Goal: Obtain resource: Download file/media

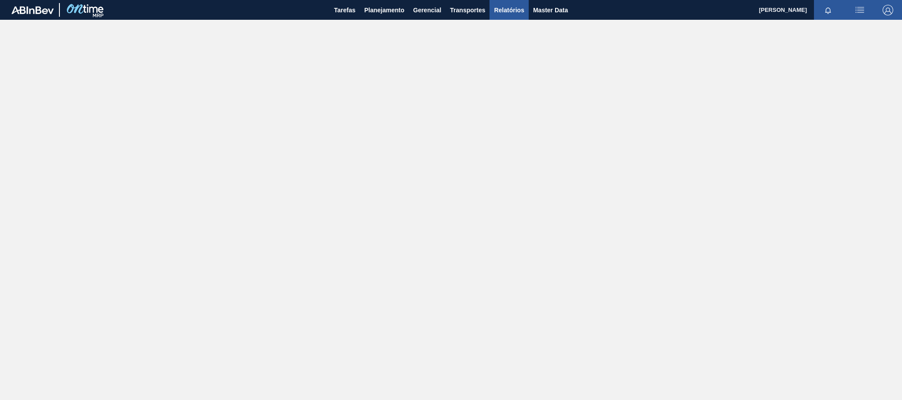
click at [503, 10] on span "Relatórios" at bounding box center [509, 10] width 30 height 11
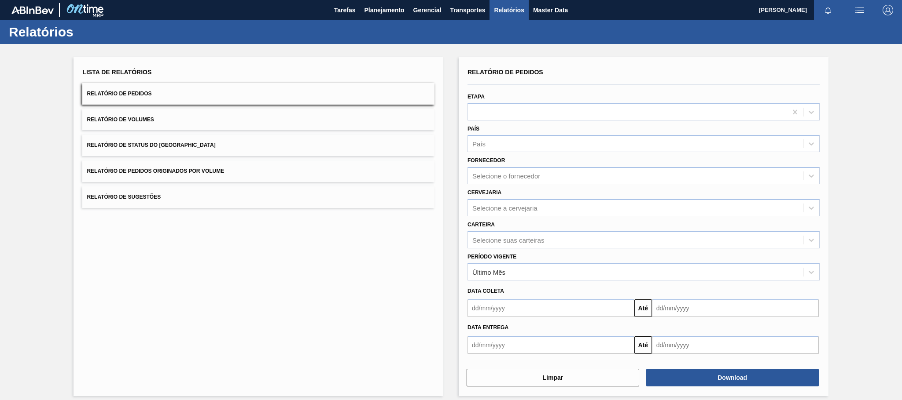
click at [197, 180] on button "Relatório de Pedidos Originados por Volume" at bounding box center [258, 172] width 352 height 22
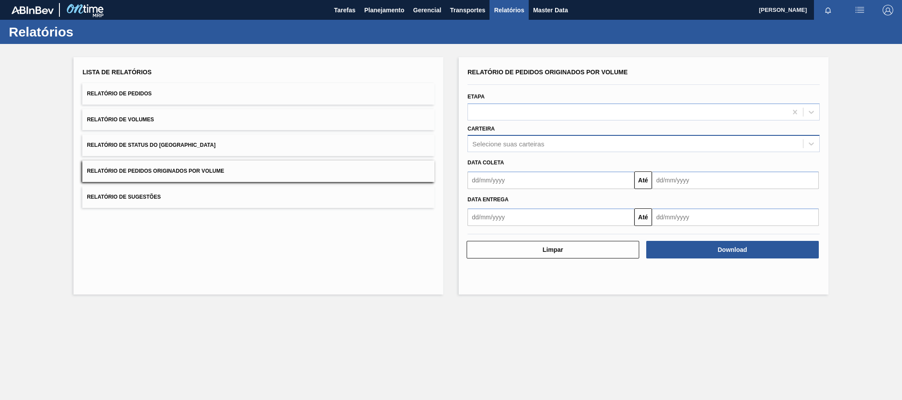
click at [512, 146] on div "Selecione suas carteiras" at bounding box center [508, 143] width 72 height 7
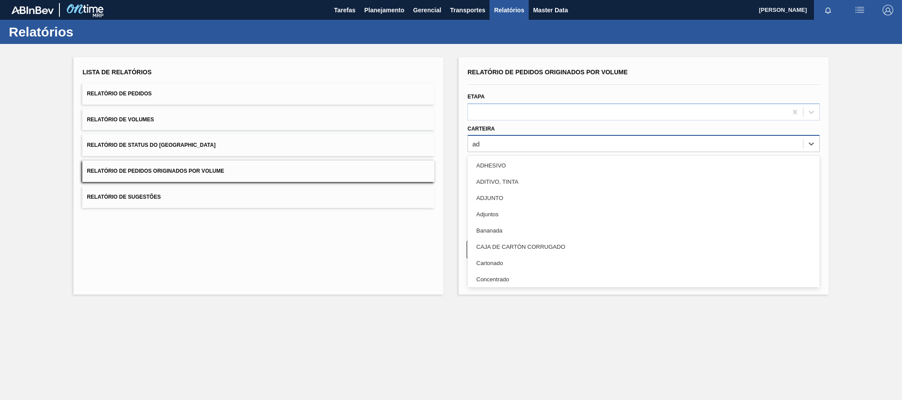
type input "adj"
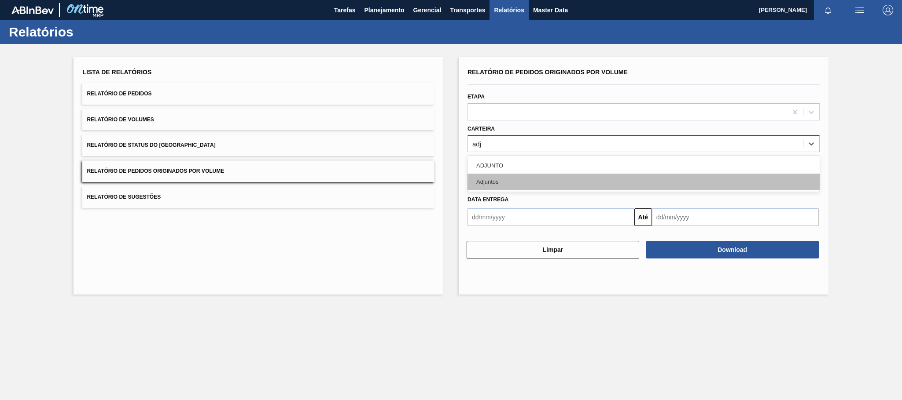
click at [502, 184] on div "Adjuntos" at bounding box center [643, 182] width 352 height 16
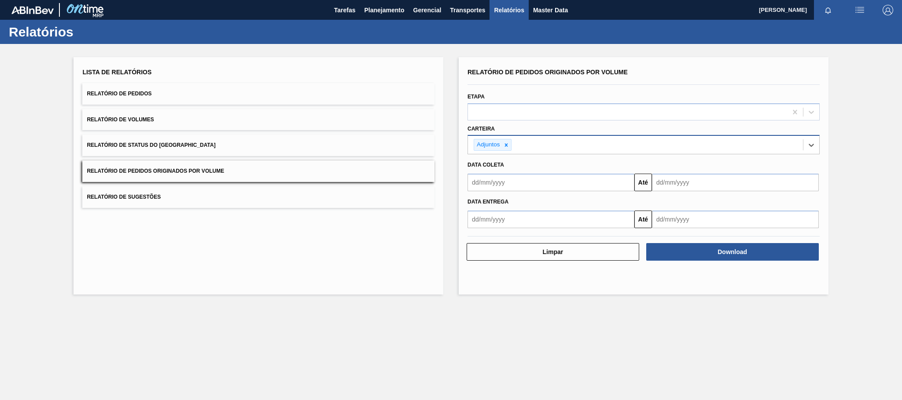
click at [505, 185] on input "text" at bounding box center [550, 183] width 167 height 18
type input "[DATE]"
click at [519, 232] on div "1" at bounding box center [520, 232] width 12 height 12
click at [697, 261] on div "Download" at bounding box center [733, 251] width 180 height 19
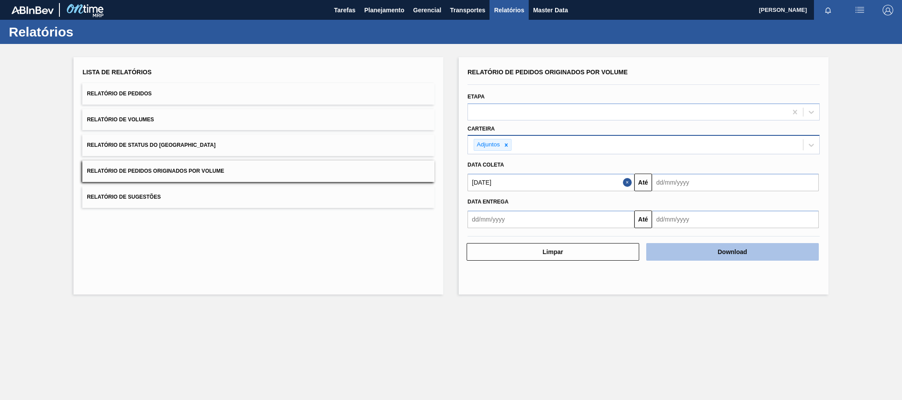
click at [702, 256] on button "Download" at bounding box center [732, 252] width 173 height 18
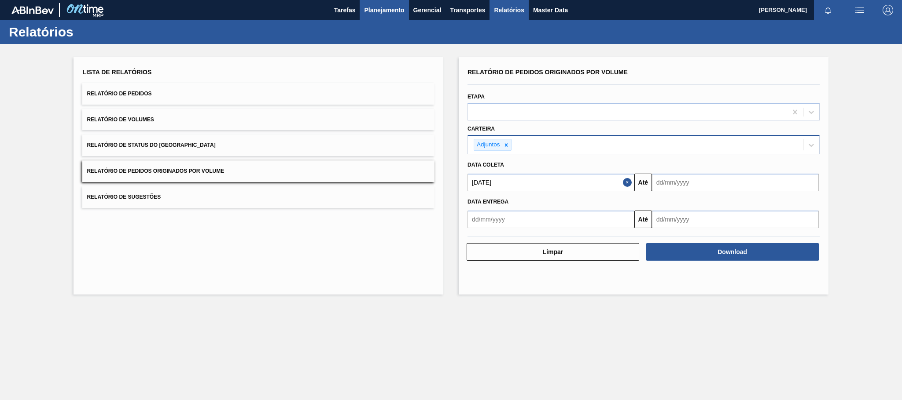
click at [376, 11] on span "Planejamento" at bounding box center [384, 10] width 40 height 11
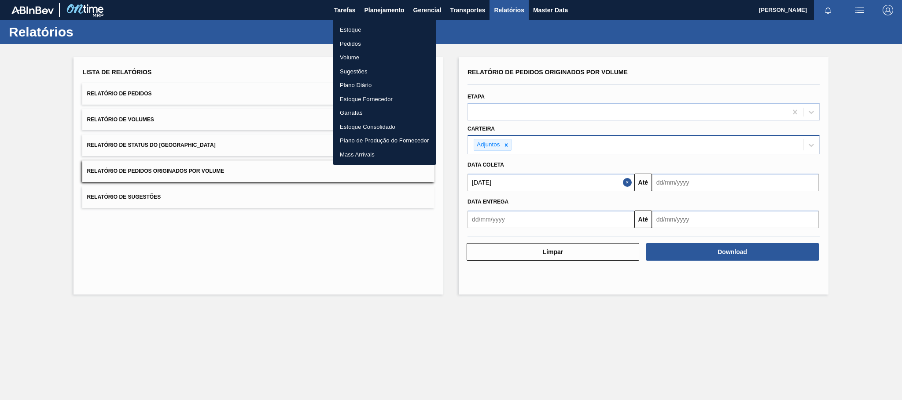
click at [351, 31] on li "Estoque" at bounding box center [384, 30] width 103 height 14
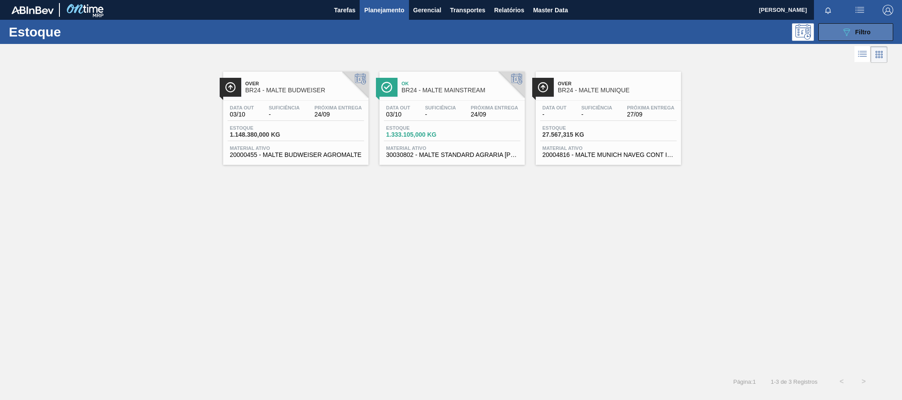
click at [835, 33] on button "089F7B8B-B2A5-4AFE-B5C0-19BA573D28AC Filtro" at bounding box center [855, 32] width 75 height 18
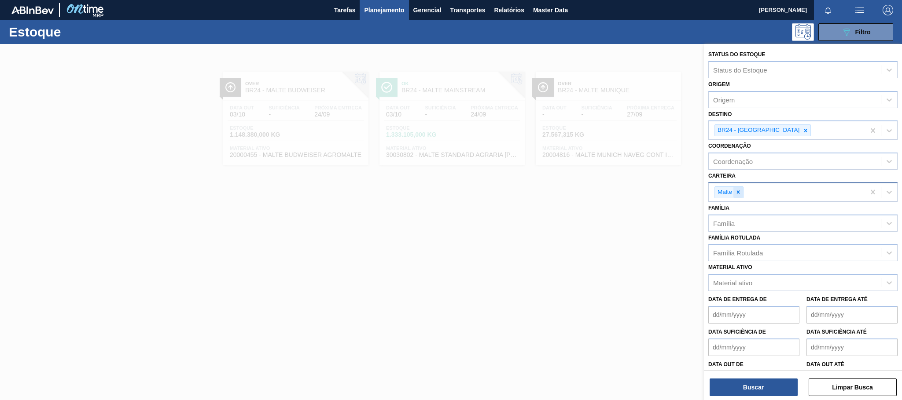
click at [738, 193] on icon at bounding box center [738, 192] width 3 height 3
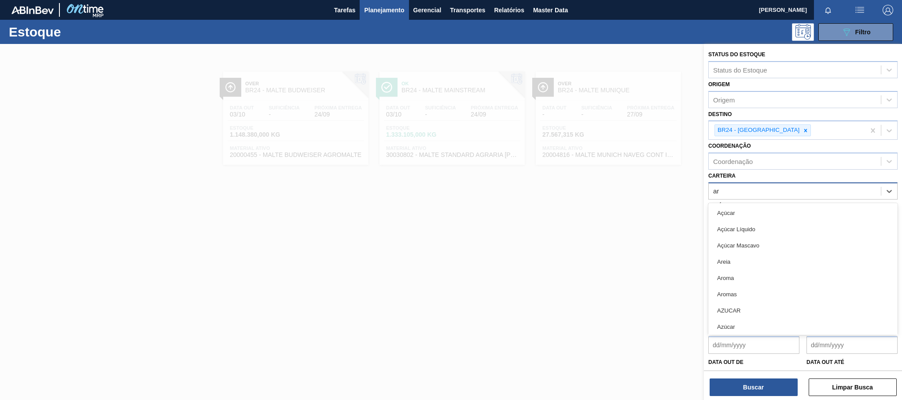
type input "a"
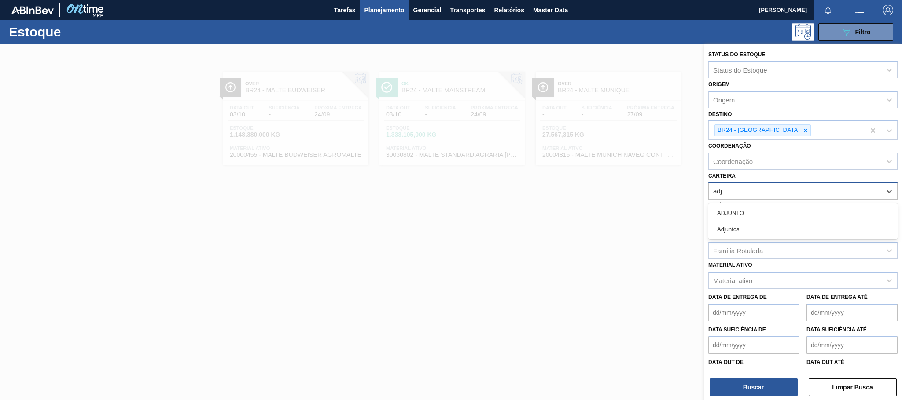
type input "adju"
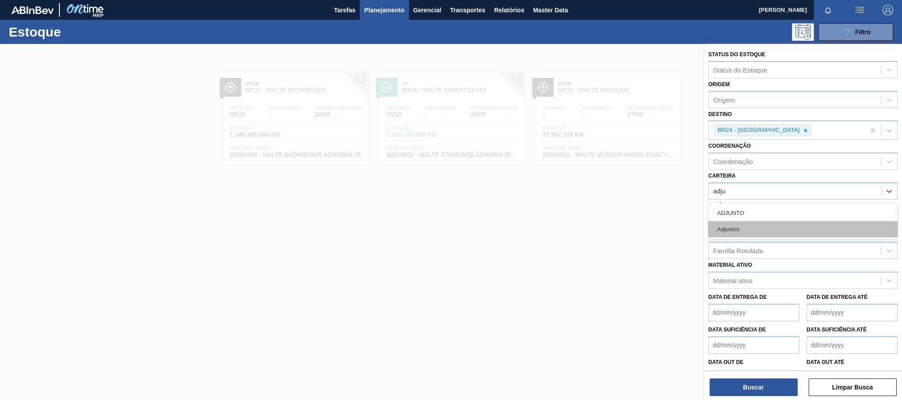
click at [733, 231] on div "Adjuntos" at bounding box center [802, 229] width 189 height 16
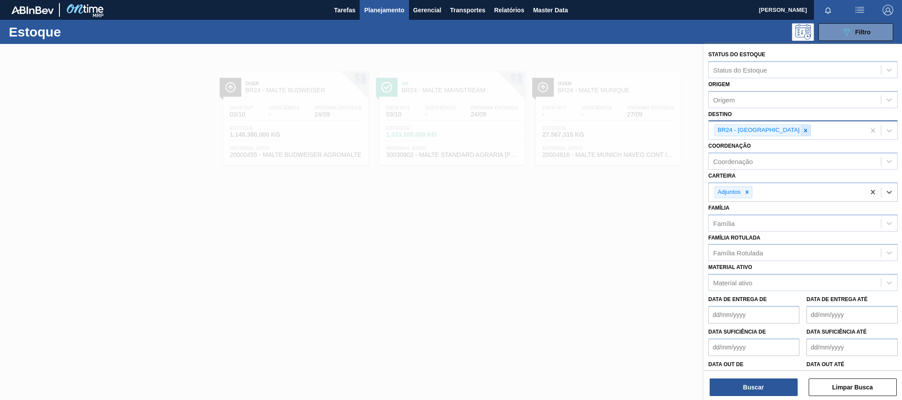
click at [802, 128] on icon at bounding box center [805, 131] width 6 height 6
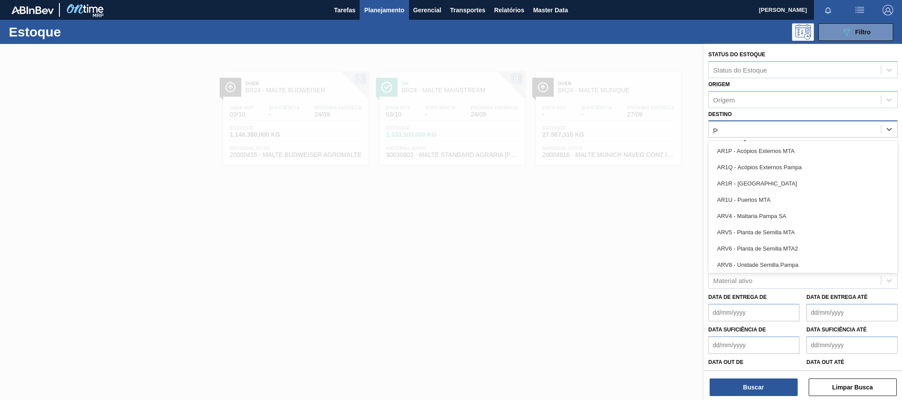
type input "per"
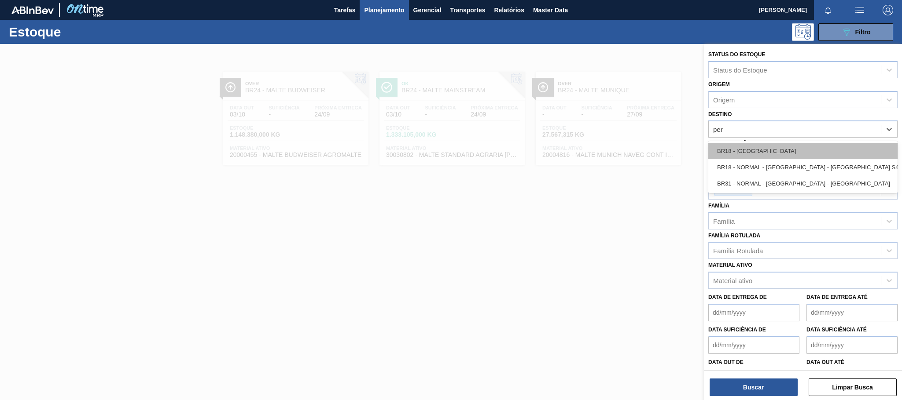
click at [753, 147] on div "BR18 - [GEOGRAPHIC_DATA]" at bounding box center [802, 151] width 189 height 16
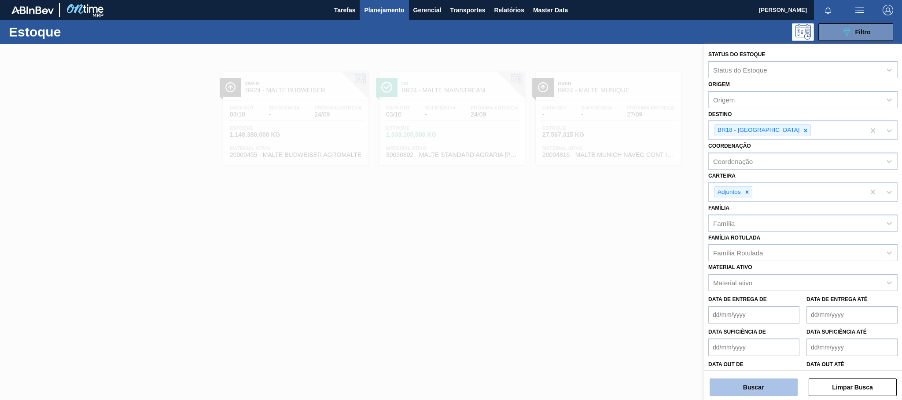
click at [771, 387] on button "Buscar" at bounding box center [753, 388] width 88 height 18
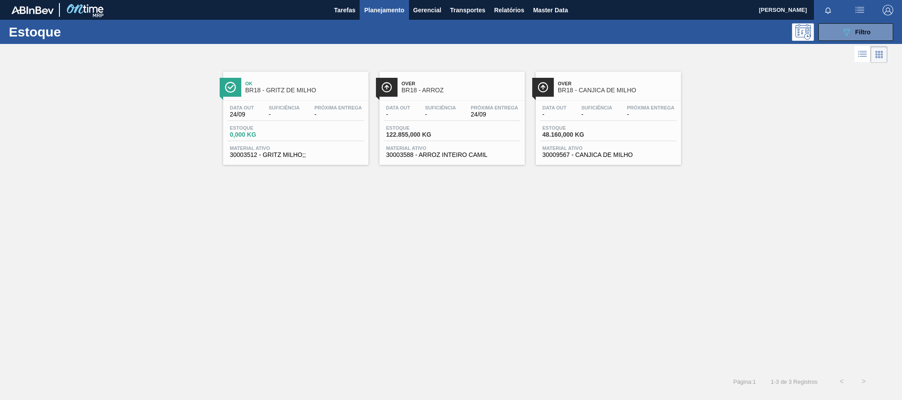
click at [444, 82] on span "Over" at bounding box center [460, 83] width 119 height 5
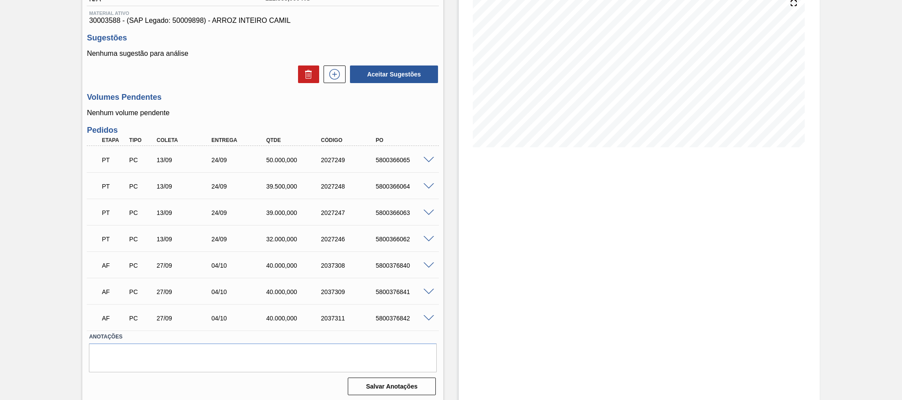
scroll to position [115, 0]
